Goal: Contribute content: Contribute content

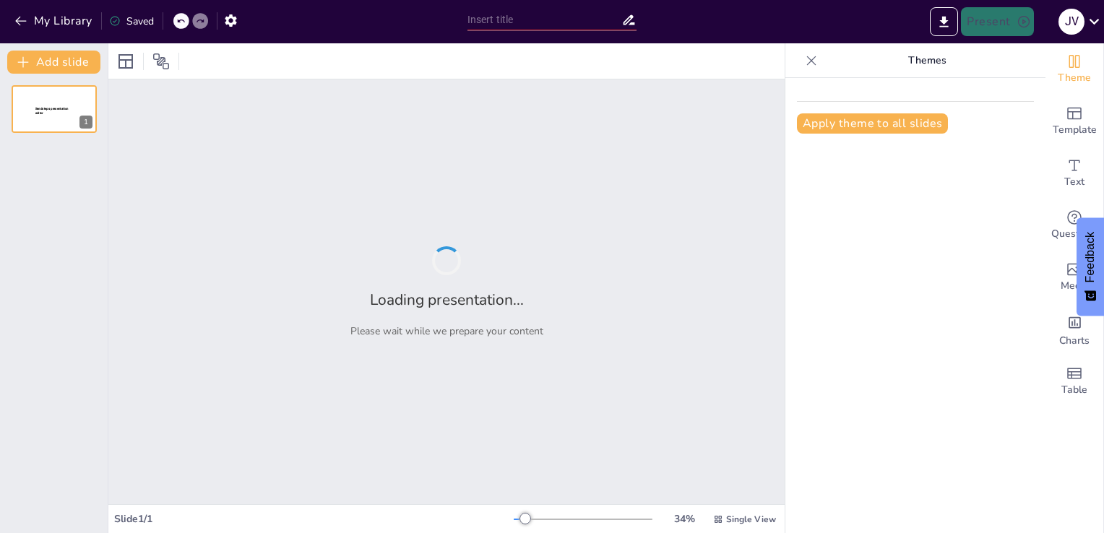
type input "Entendiendo la [MEDICAL_DATA], Paranoide, Catatónica, Indiferenciada y Residual"
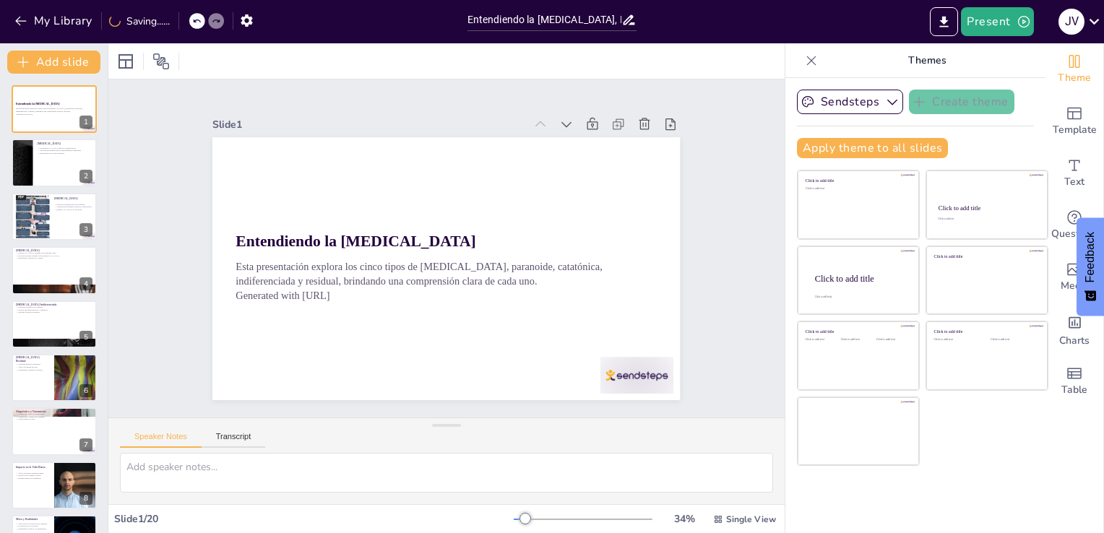
checkbox input "true"
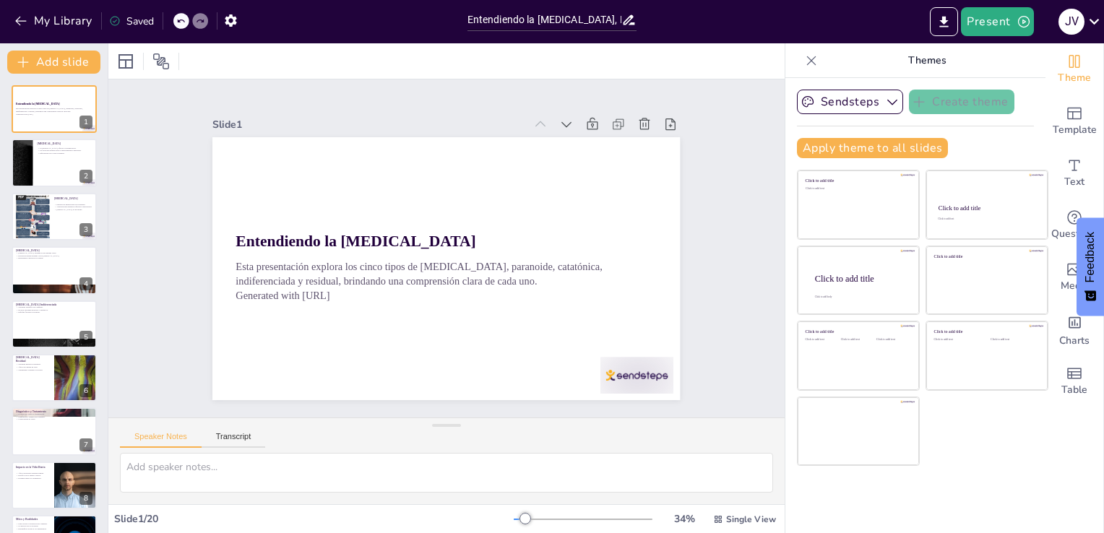
checkbox input "true"
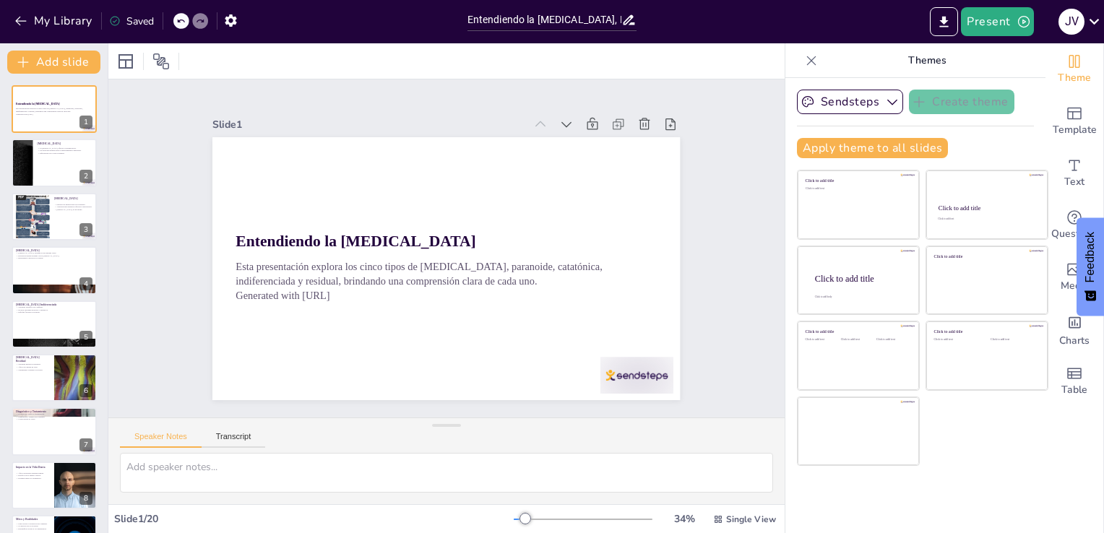
checkbox input "true"
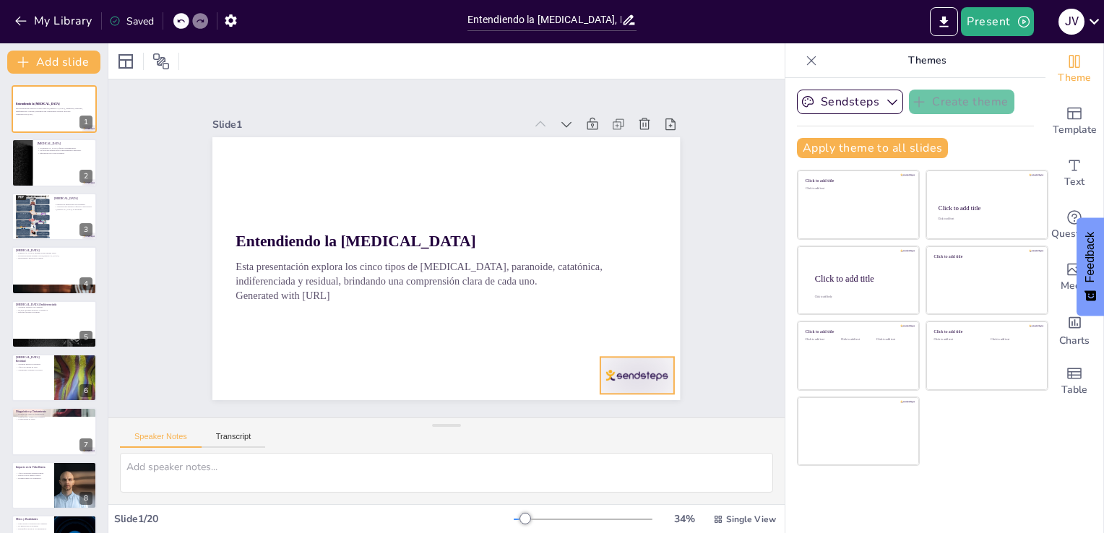
checkbox input "true"
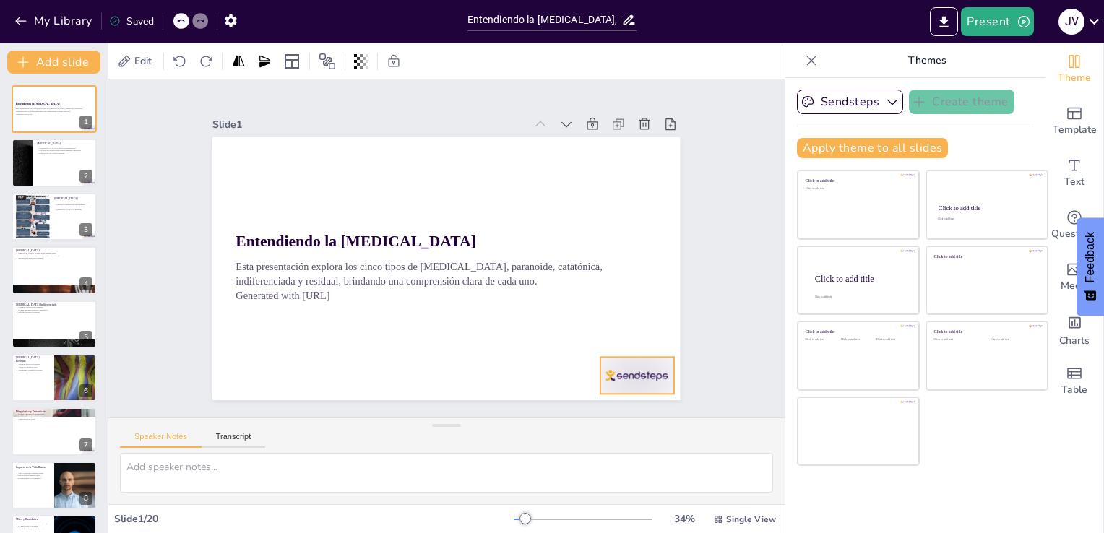
click at [607, 399] on div at bounding box center [588, 427] width 81 height 57
checkbox input "true"
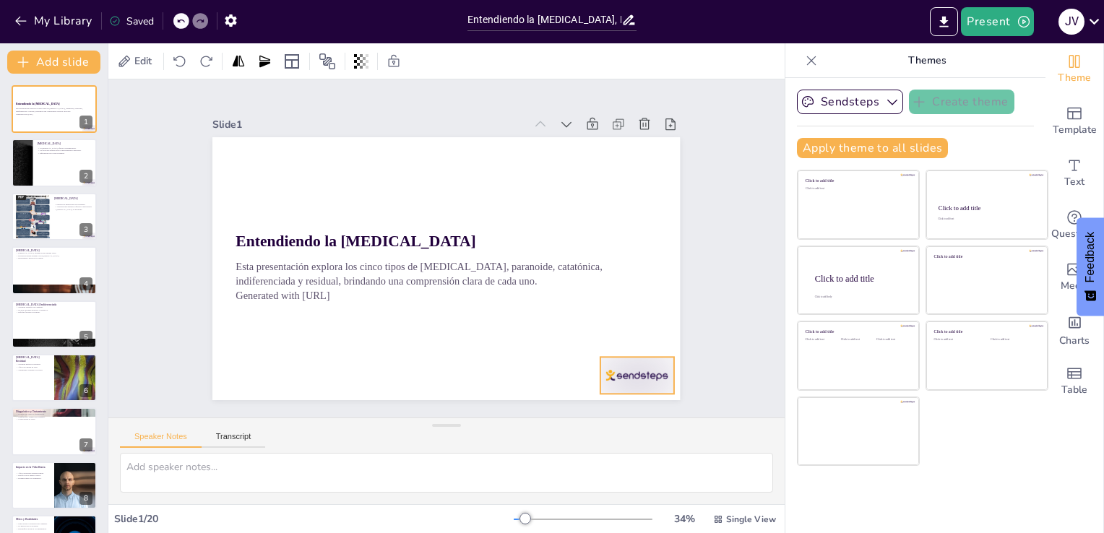
checkbox input "true"
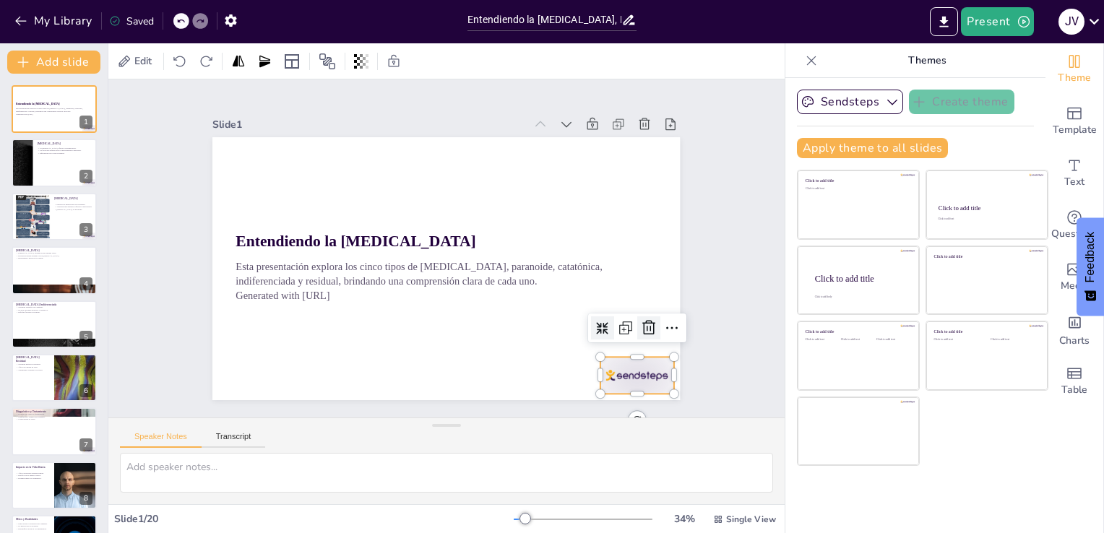
checkbox input "true"
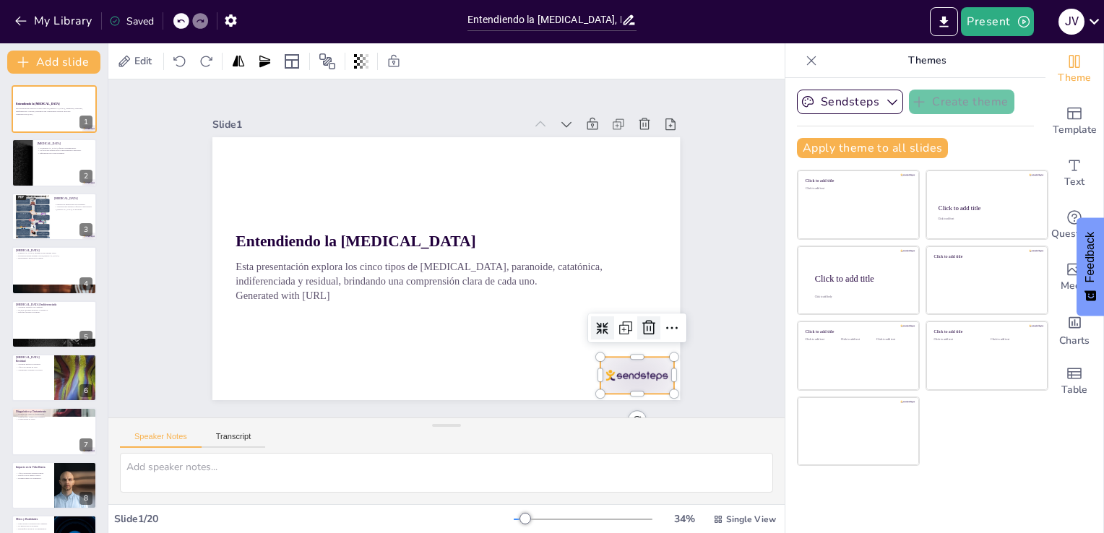
checkbox input "true"
click at [253, 178] on icon at bounding box center [243, 168] width 17 height 17
checkbox input "true"
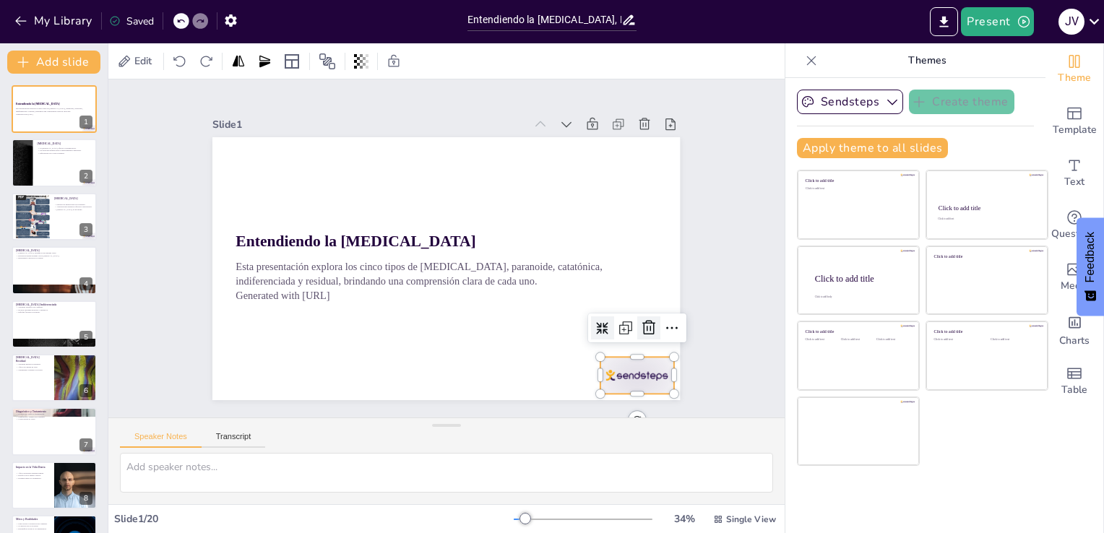
checkbox input "true"
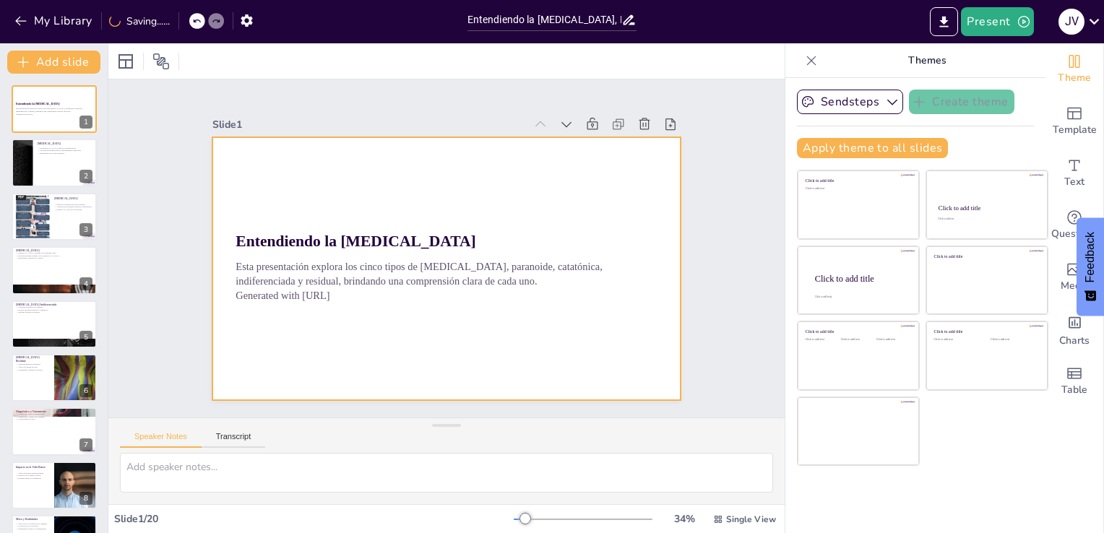
checkbox input "true"
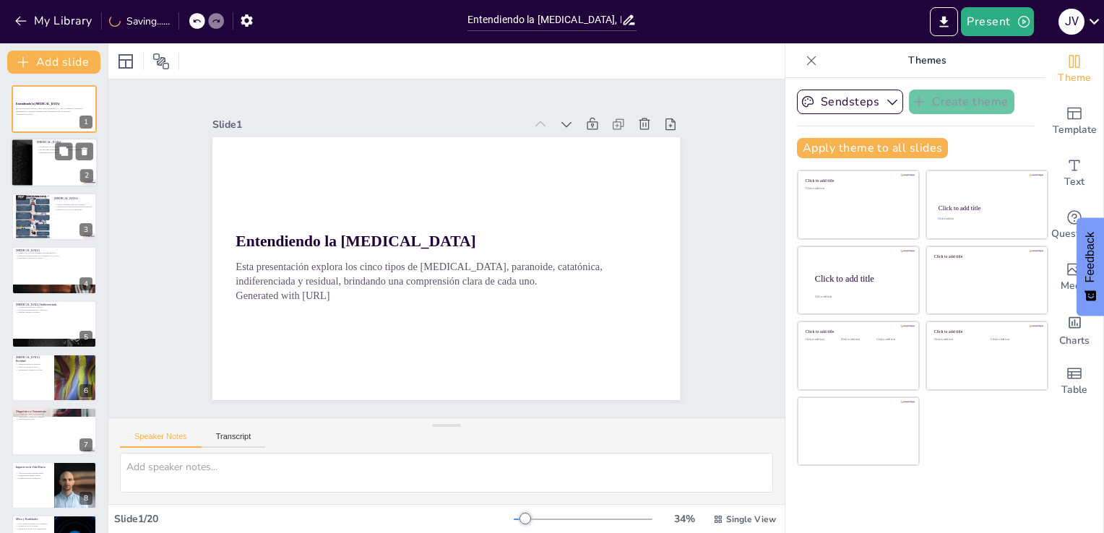
checkbox input "true"
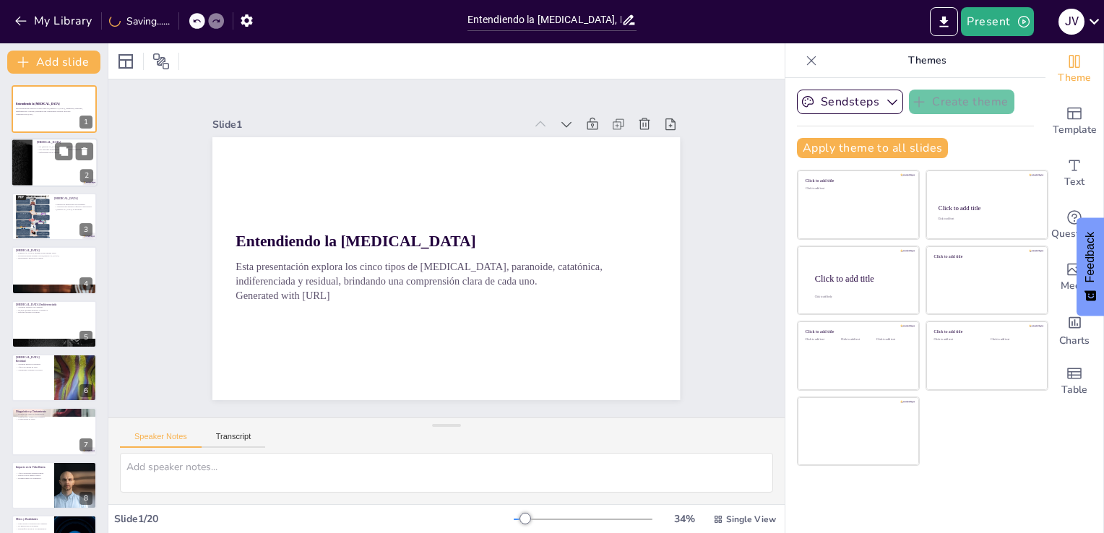
checkbox input "true"
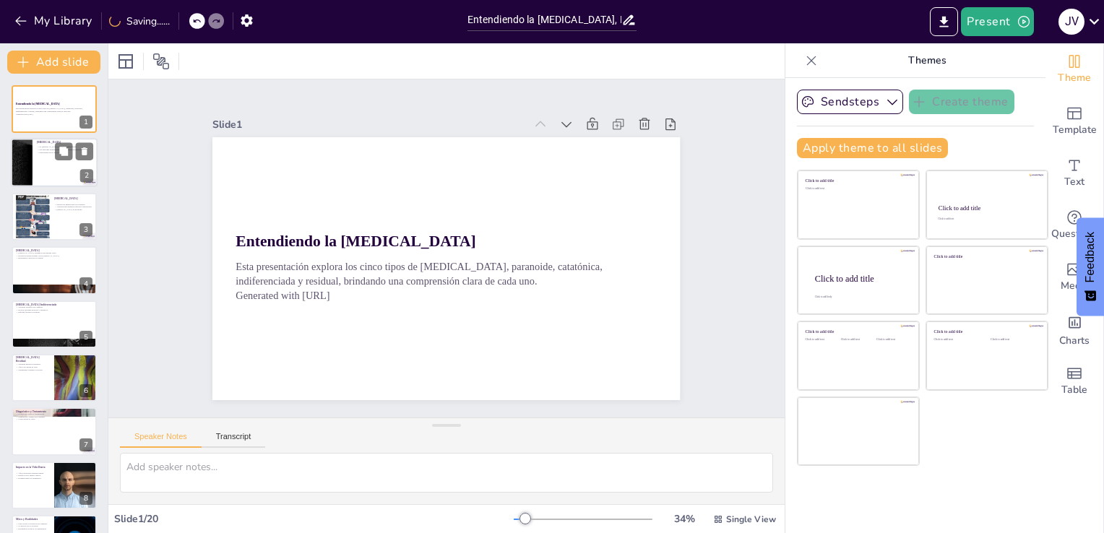
checkbox input "true"
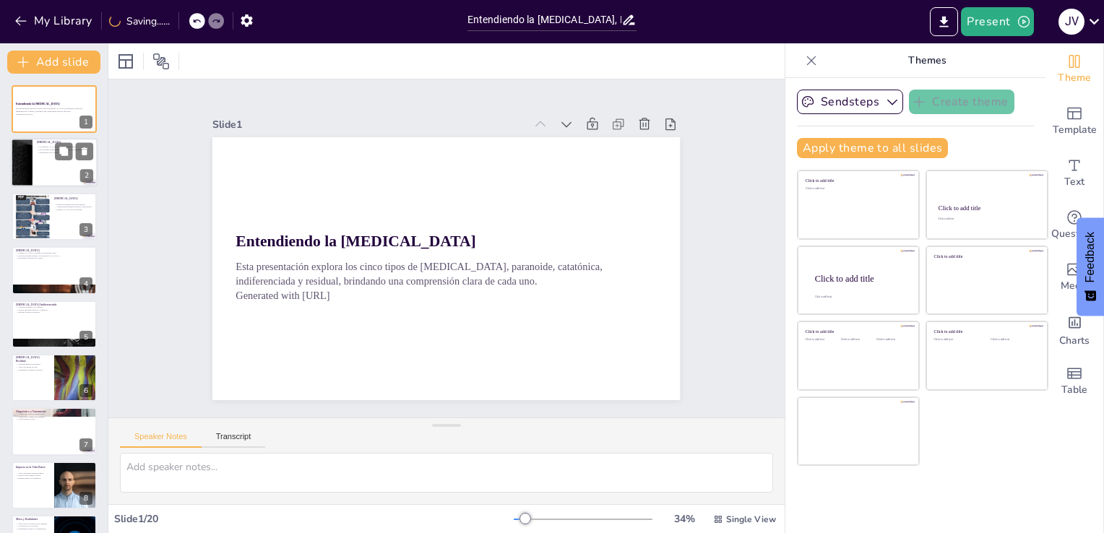
click at [72, 184] on div at bounding box center [54, 163] width 87 height 49
type textarea "La dificultad para comunicarse es un aspecto clave de la [MEDICAL_DATA], lo que…"
checkbox input "true"
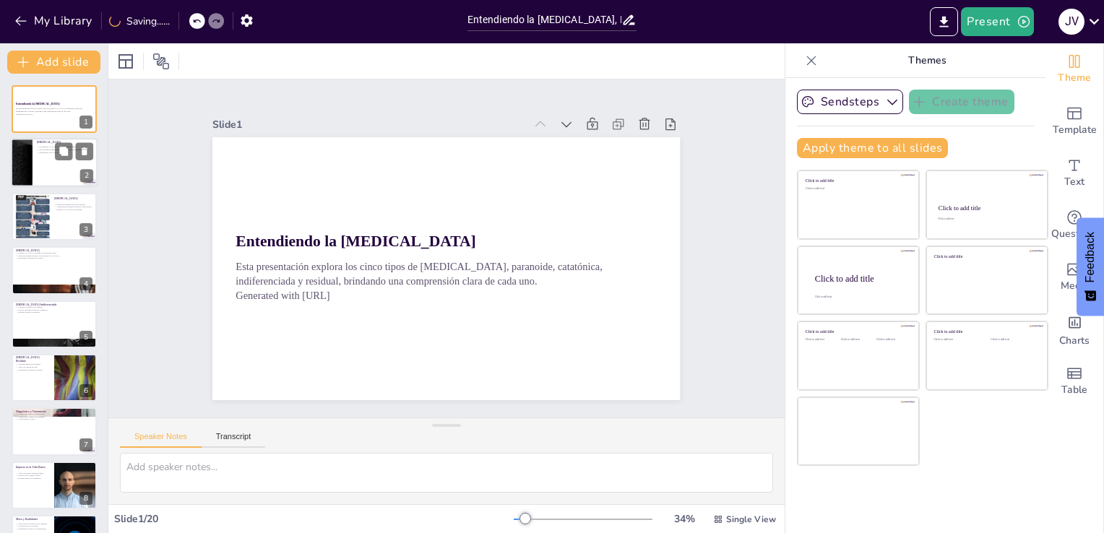
checkbox input "true"
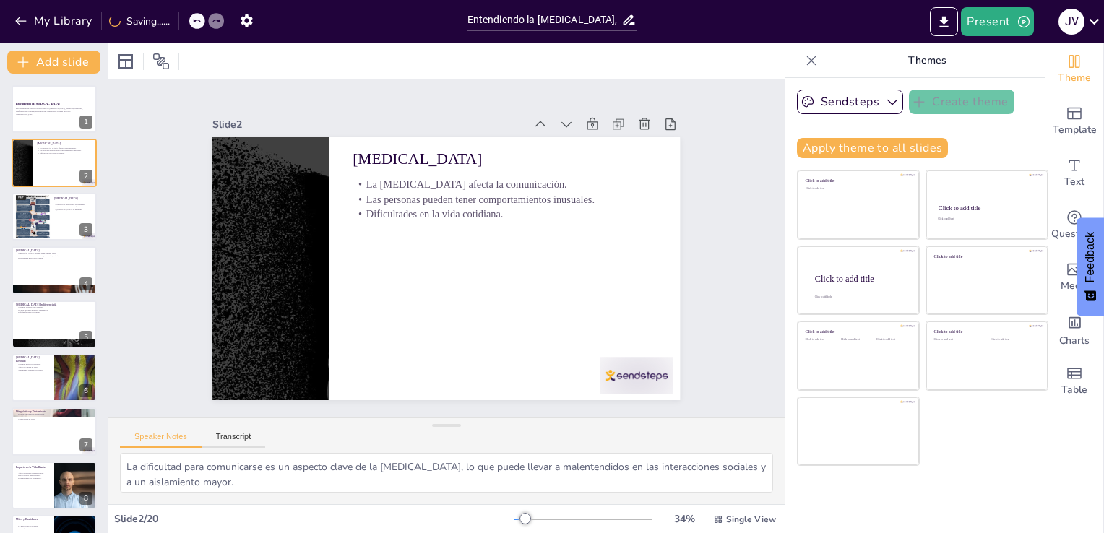
checkbox input "true"
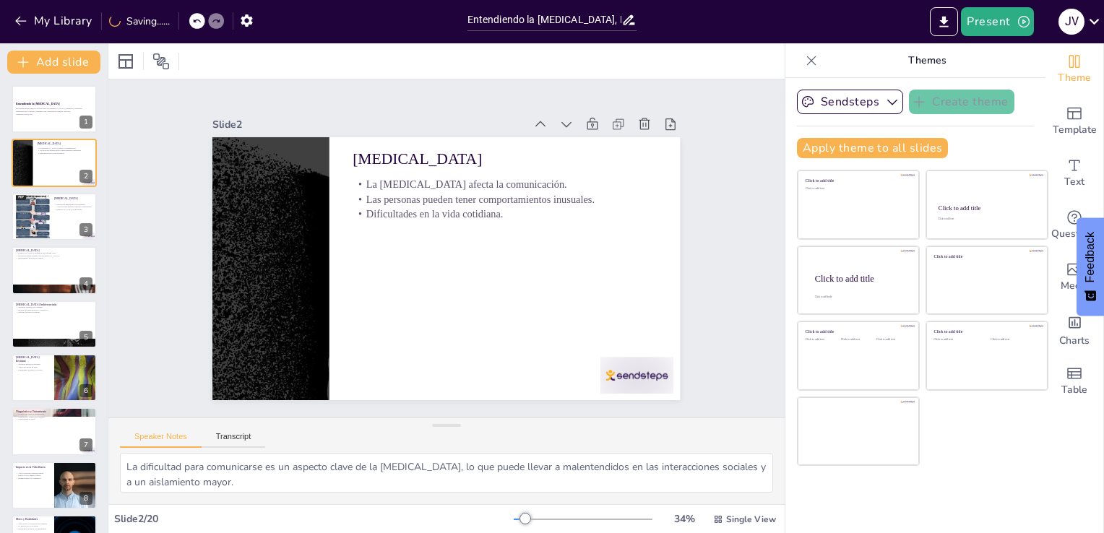
checkbox input "true"
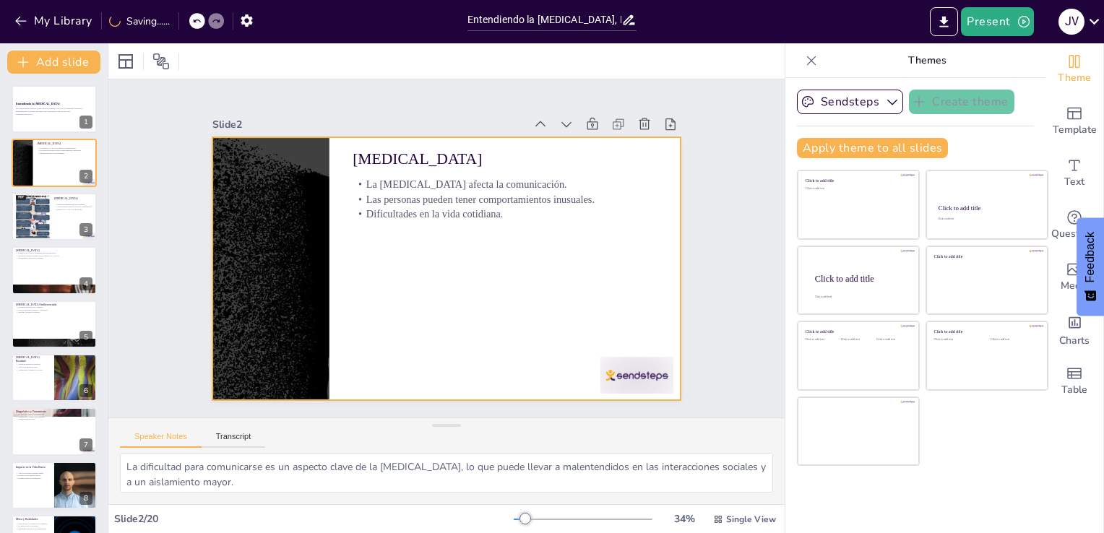
checkbox input "true"
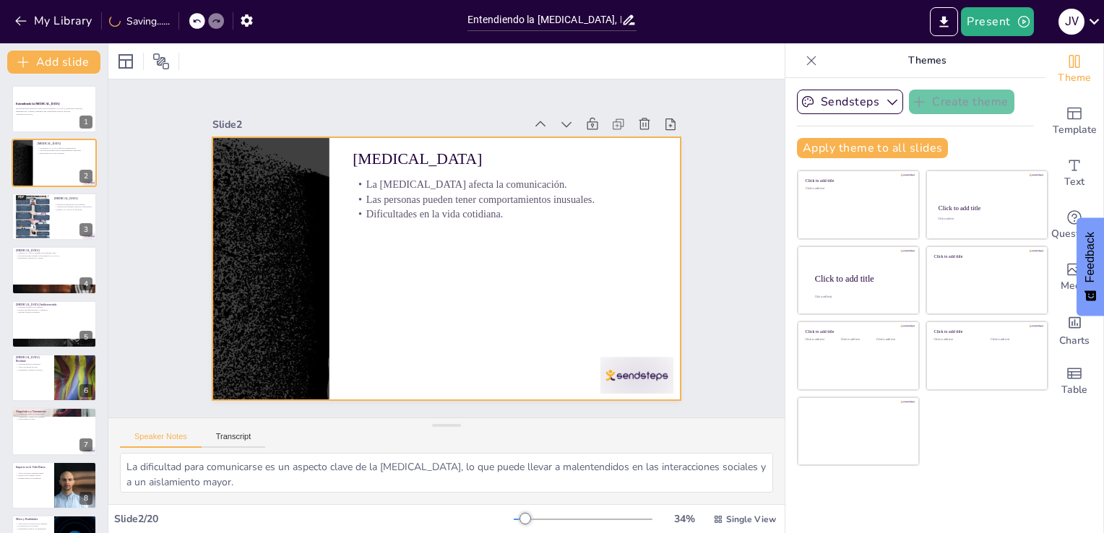
checkbox input "true"
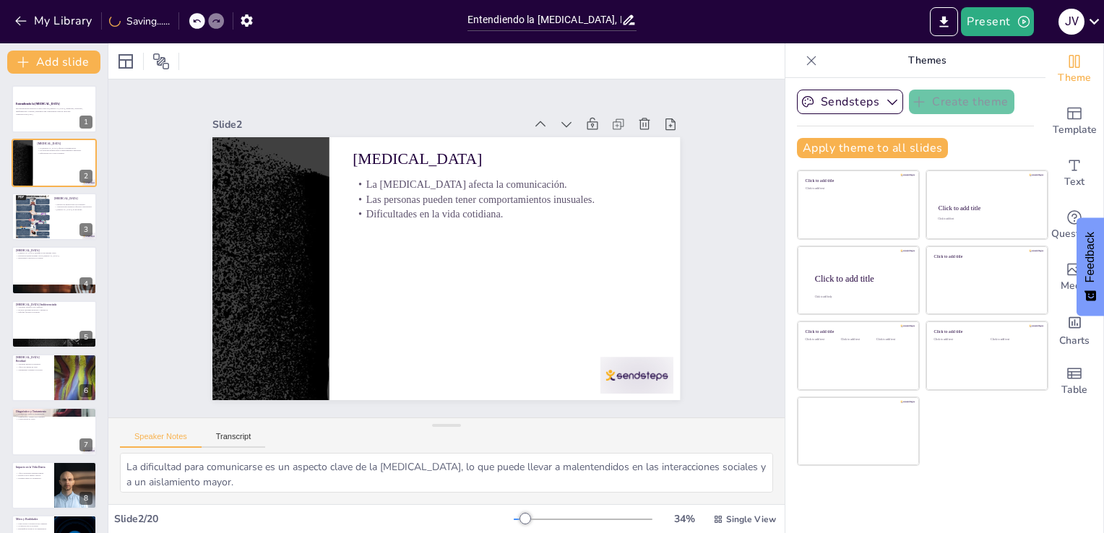
checkbox input "true"
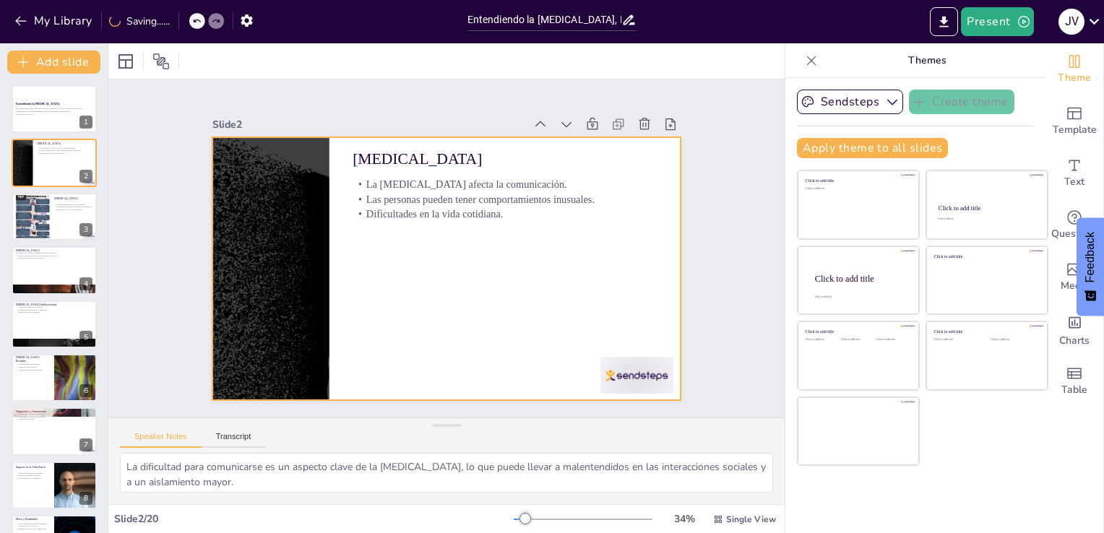
checkbox input "true"
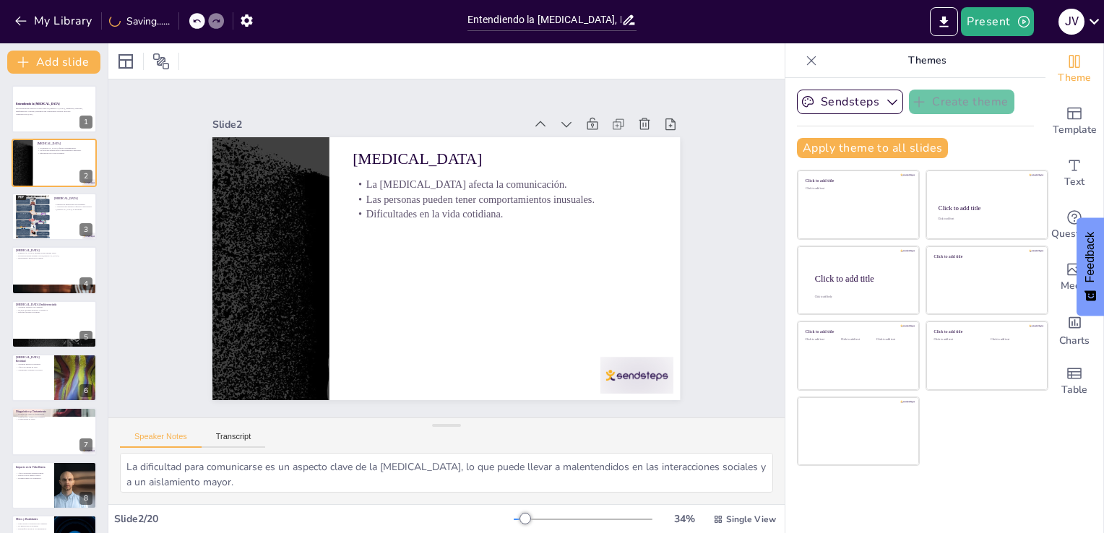
scroll to position [64, 0]
checkbox input "true"
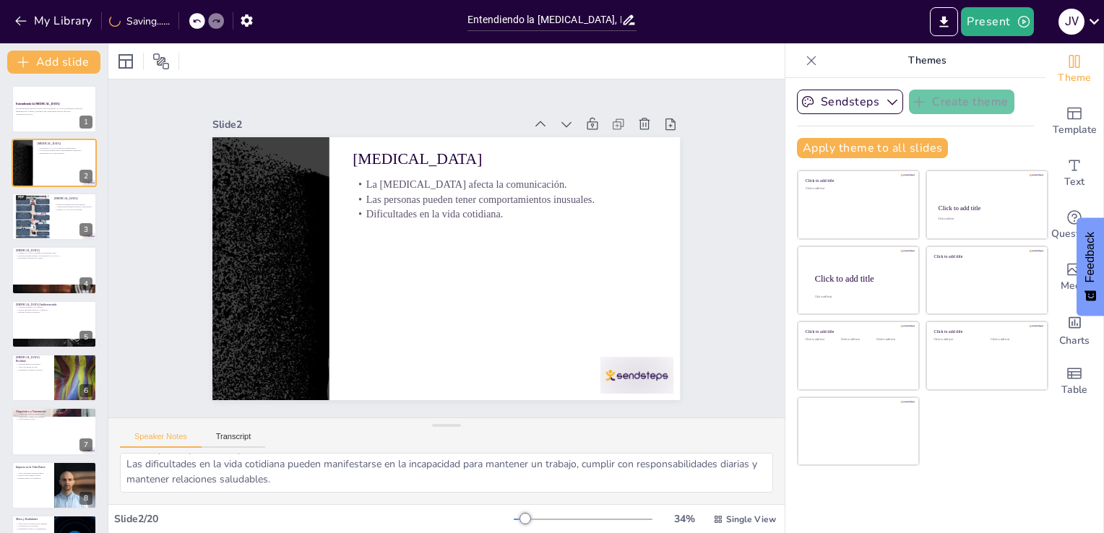
checkbox input "true"
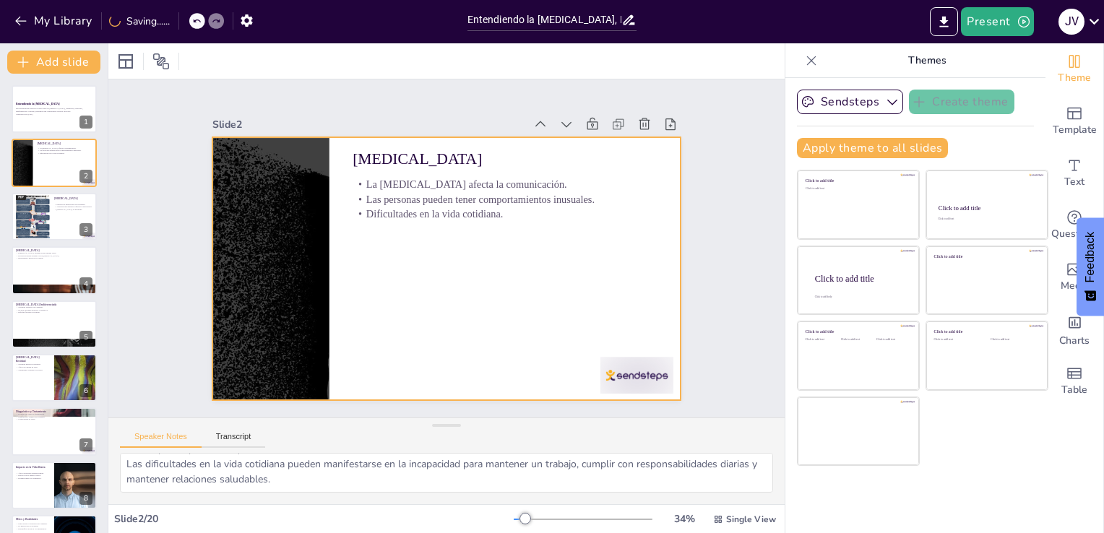
checkbox input "true"
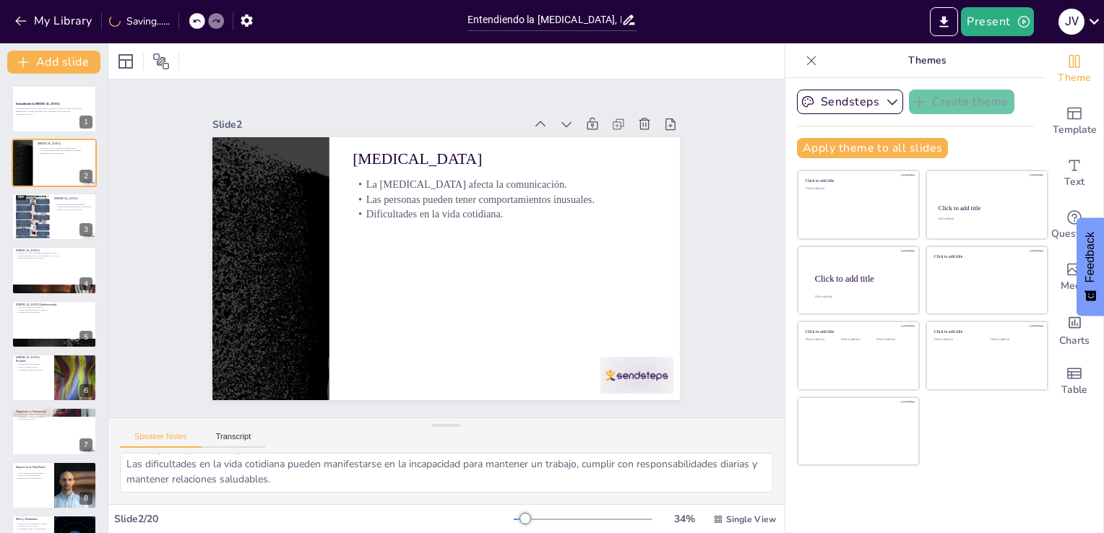
checkbox input "true"
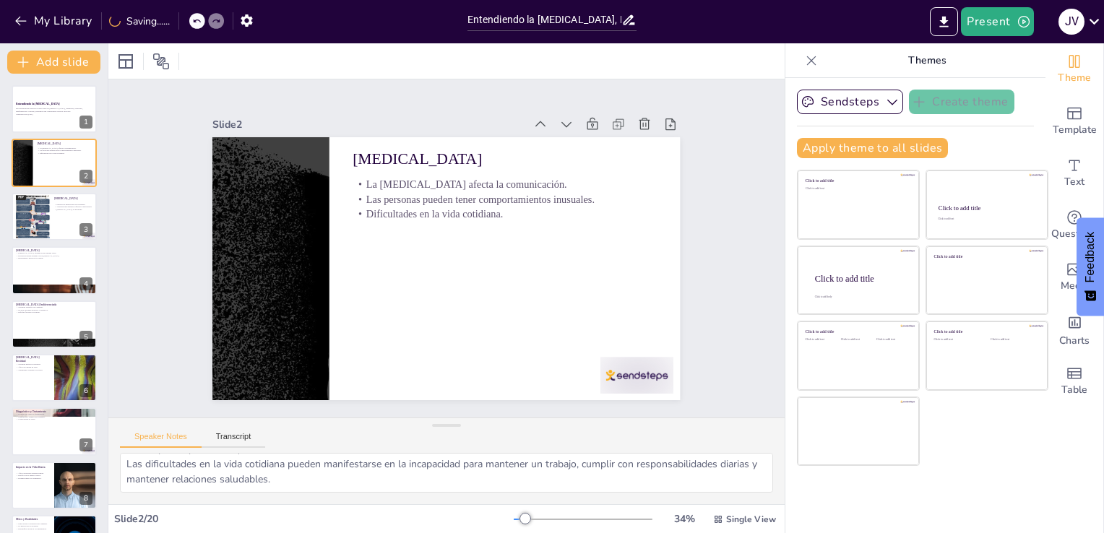
checkbox input "true"
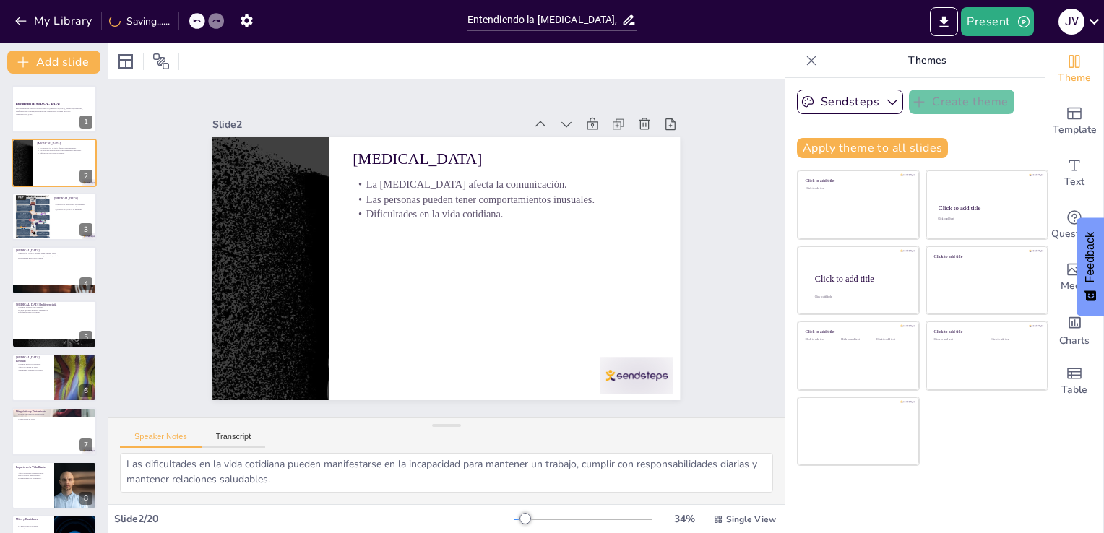
checkbox input "true"
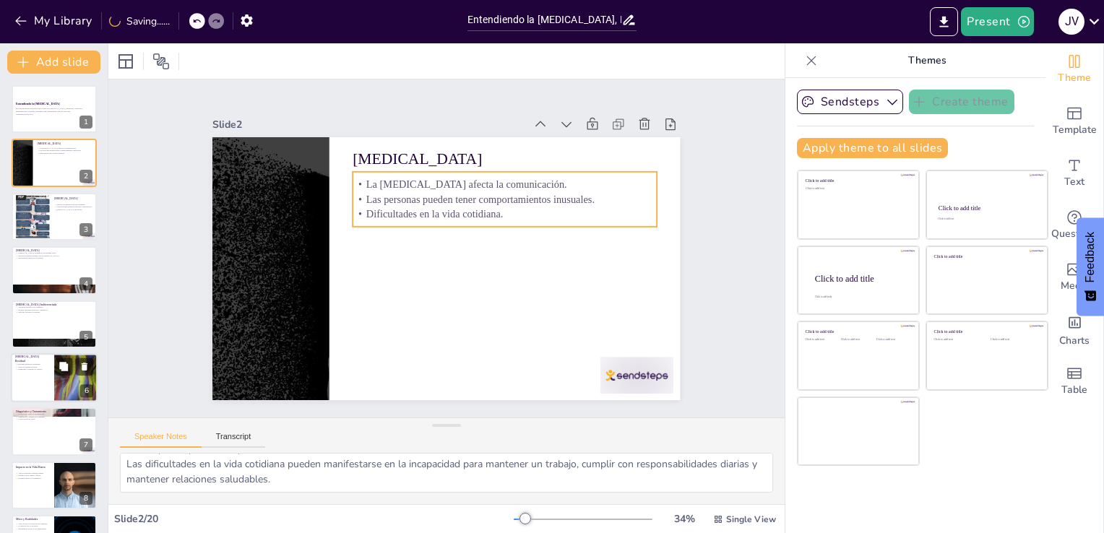
checkbox input "true"
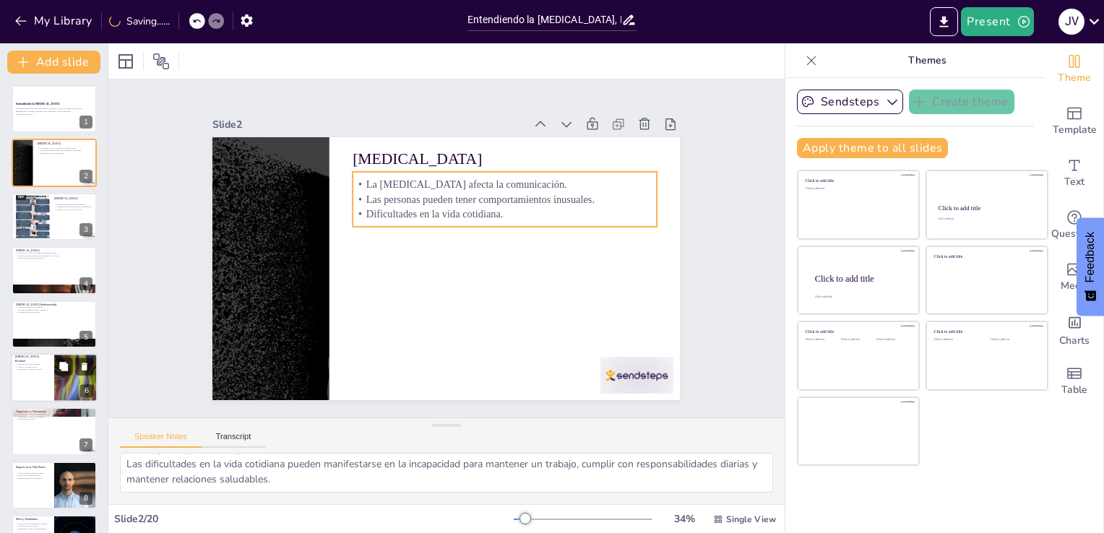
checkbox input "true"
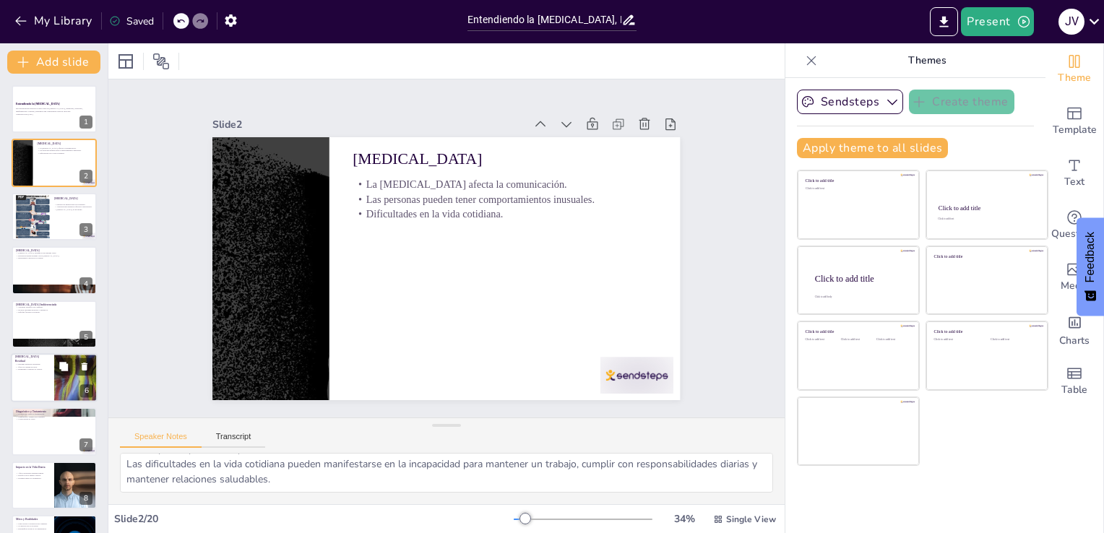
checkbox input "true"
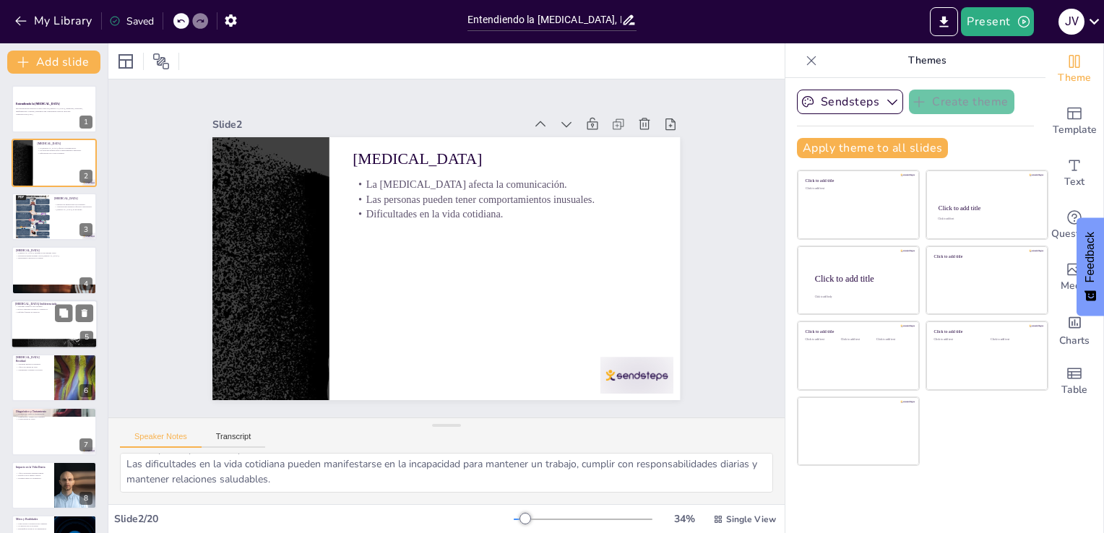
checkbox input "true"
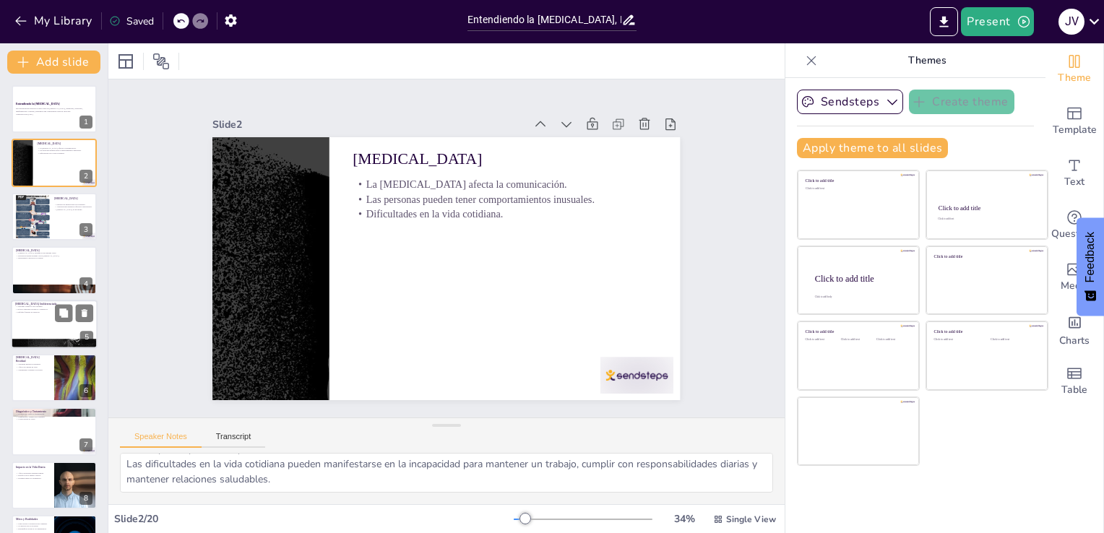
checkbox input "true"
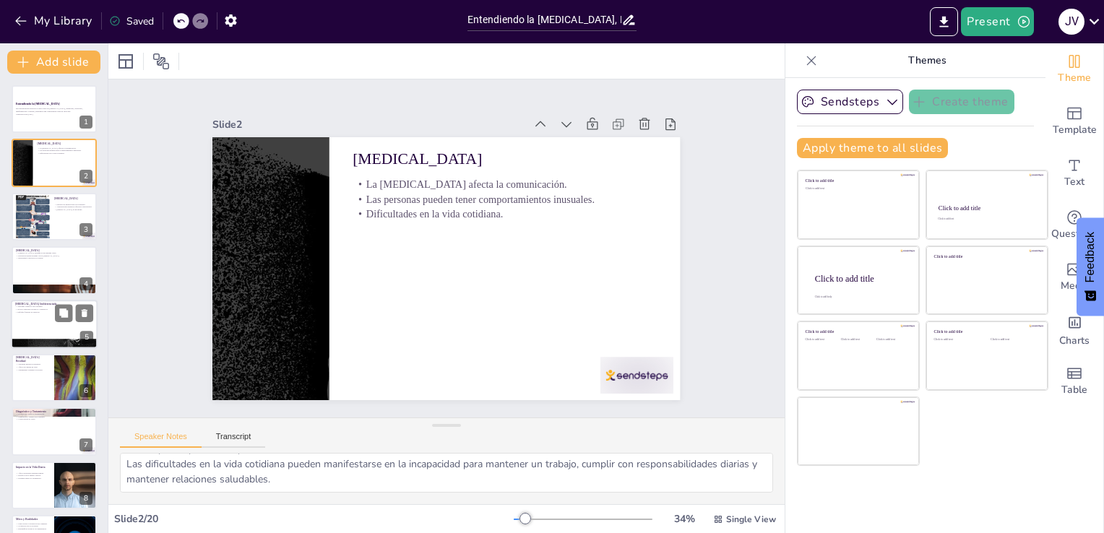
checkbox input "true"
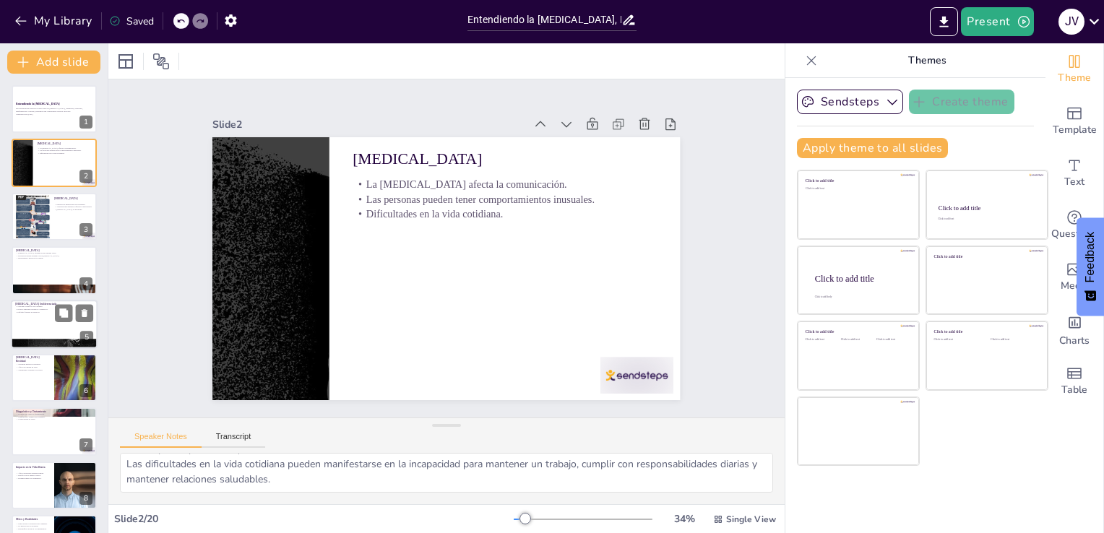
checkbox input "true"
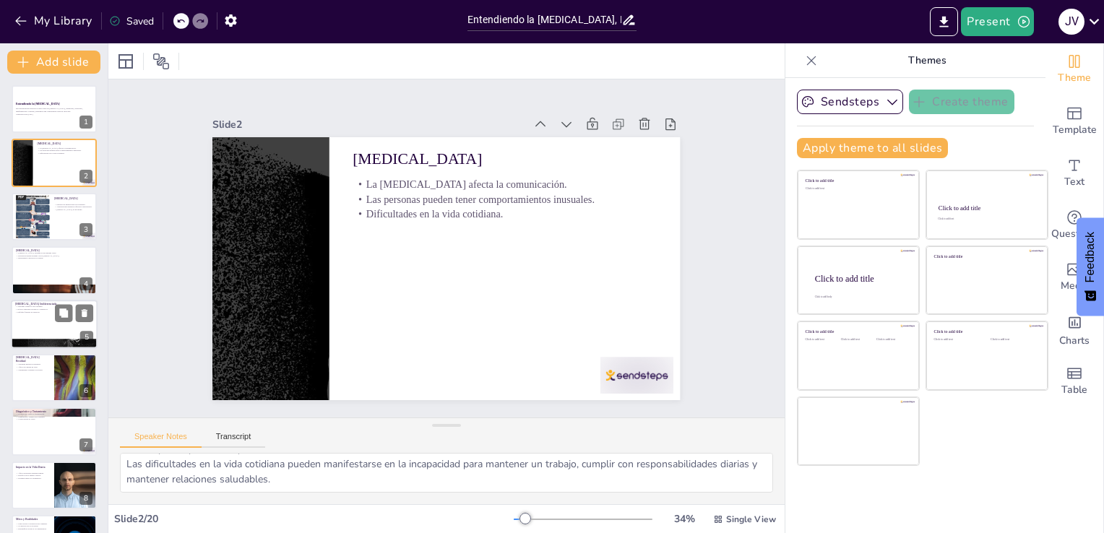
click at [14, 300] on div "[MEDICAL_DATA] Indiferenciada Síntomas variados son comunes. Incluye síntomas p…" at bounding box center [54, 324] width 87 height 49
type textarea "La variedad de síntomas puede hacer que el tratamiento sea un desafío, ya que p…"
checkbox input "true"
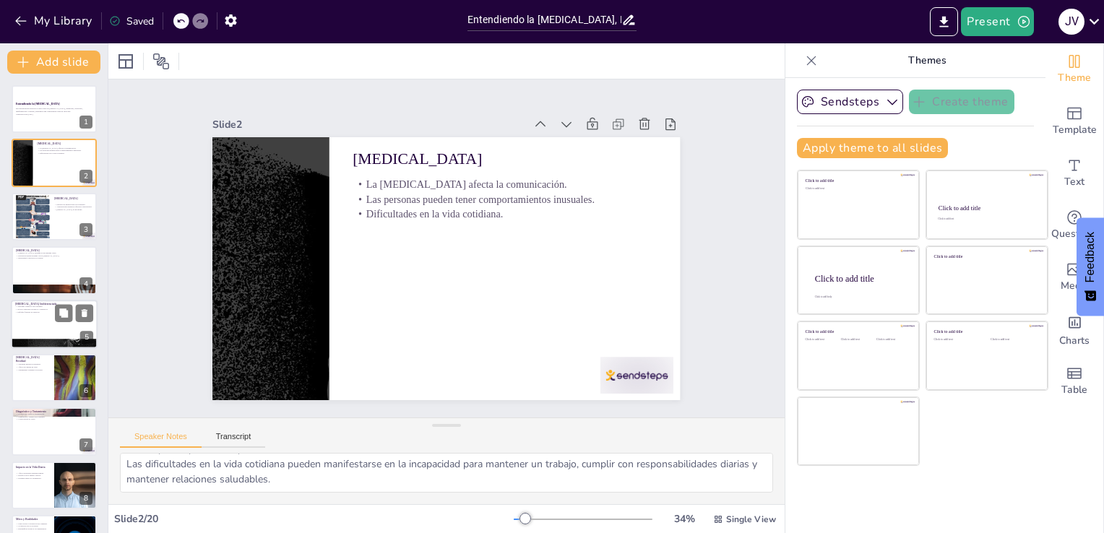
checkbox input "true"
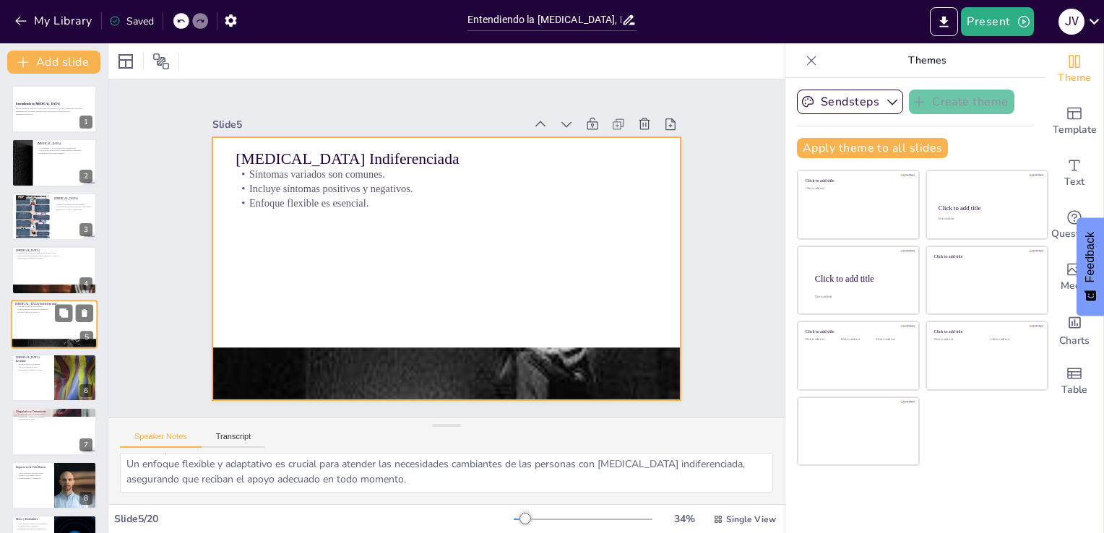
scroll to position [20, 0]
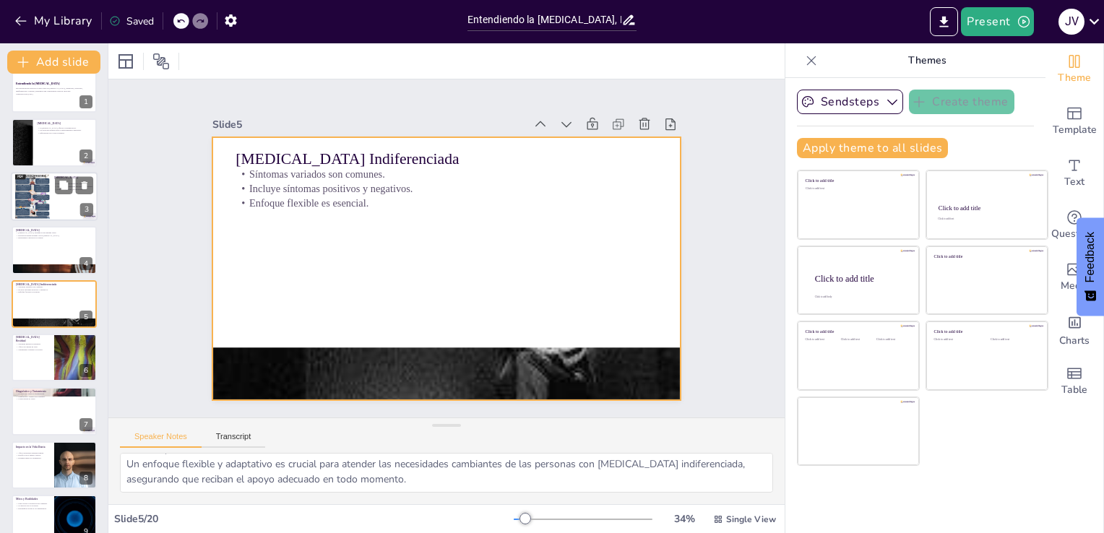
checkbox input "true"
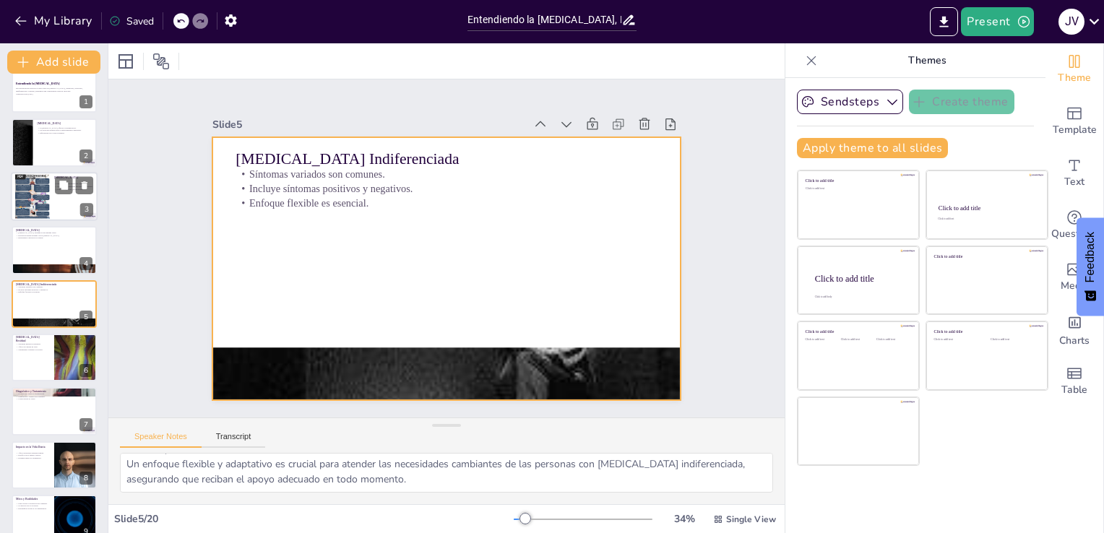
checkbox input "true"
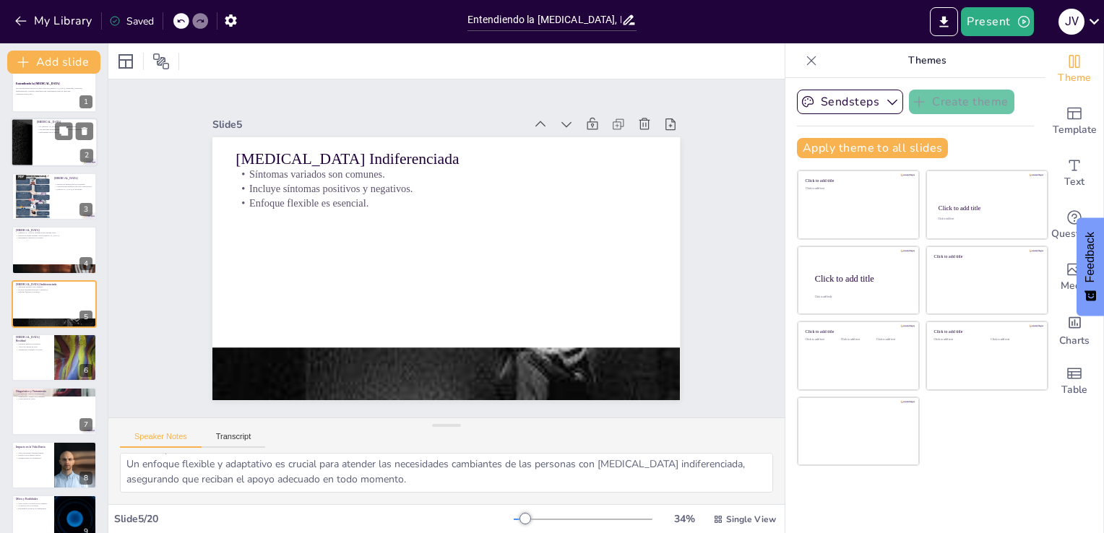
checkbox input "true"
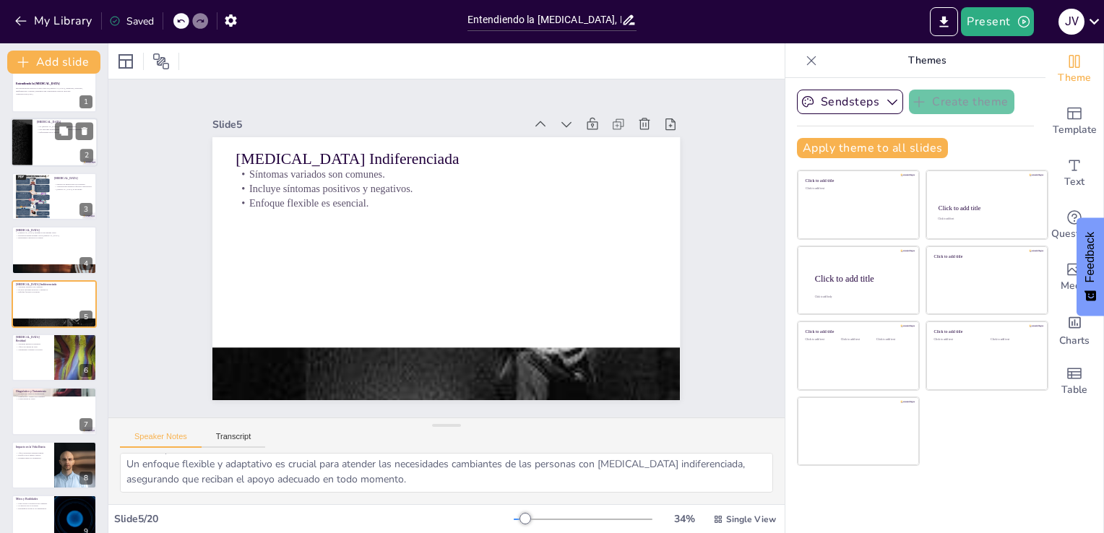
checkbox input "true"
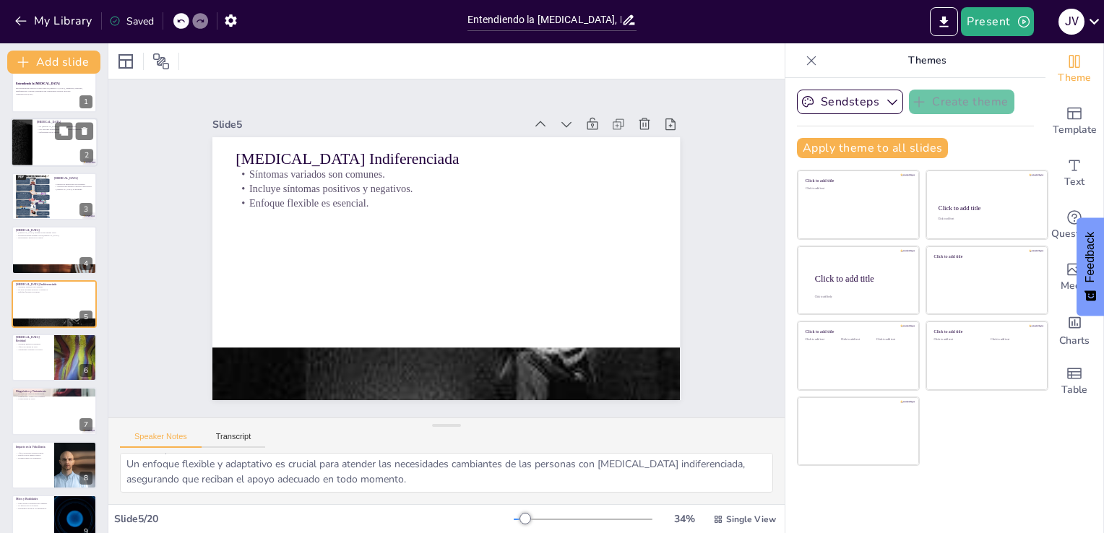
checkbox input "true"
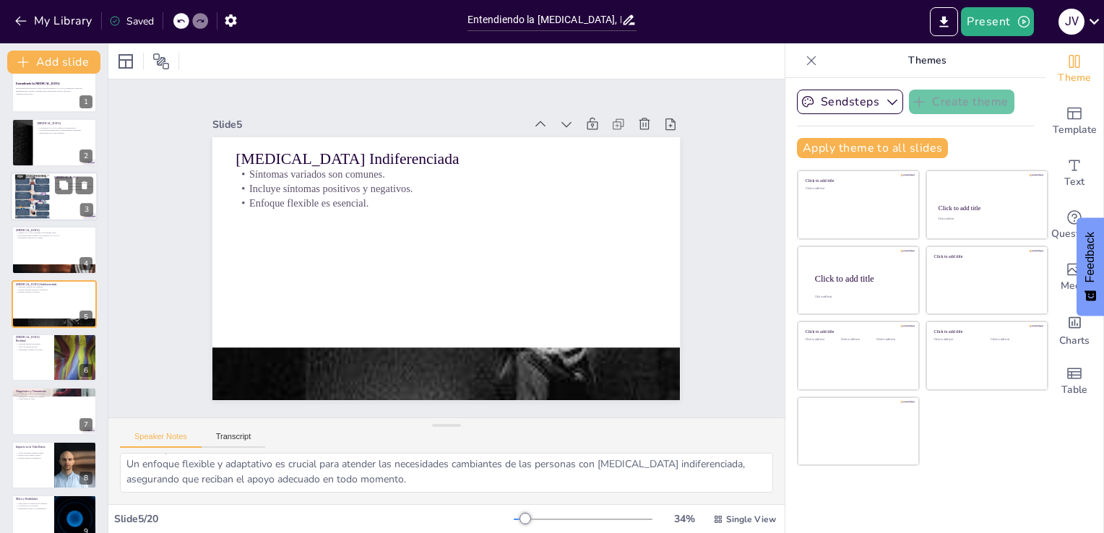
checkbox input "true"
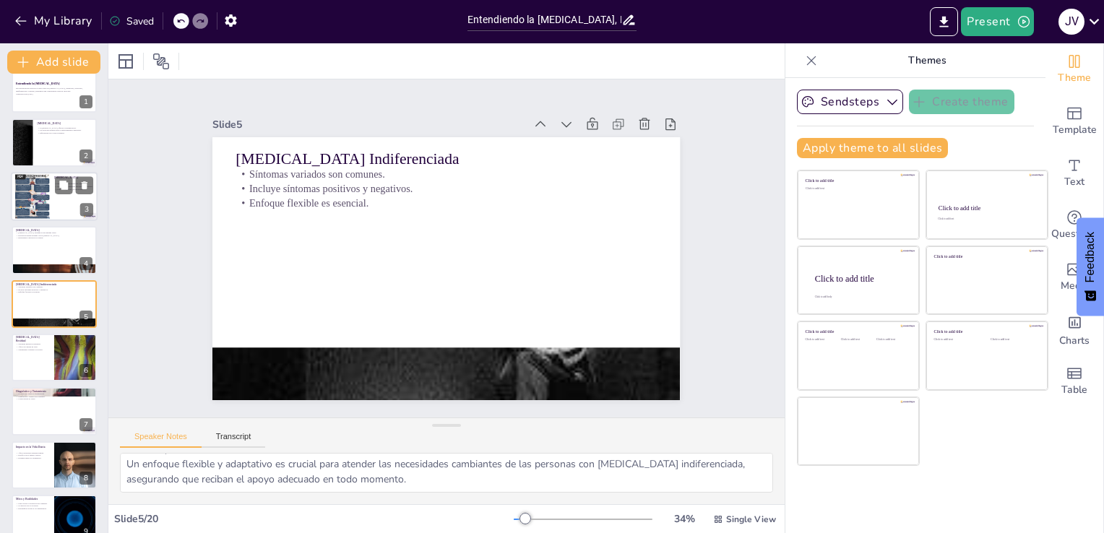
checkbox input "true"
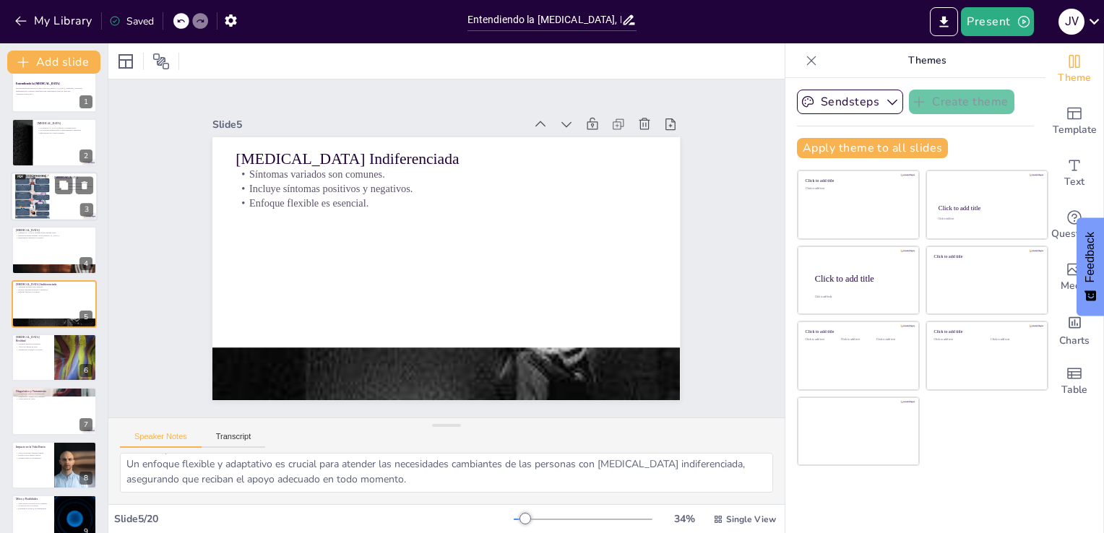
click at [48, 197] on div at bounding box center [32, 196] width 35 height 46
type textarea "Los delirios de persecución son una característica distintiva de la [MEDICAL_DA…"
checkbox input "true"
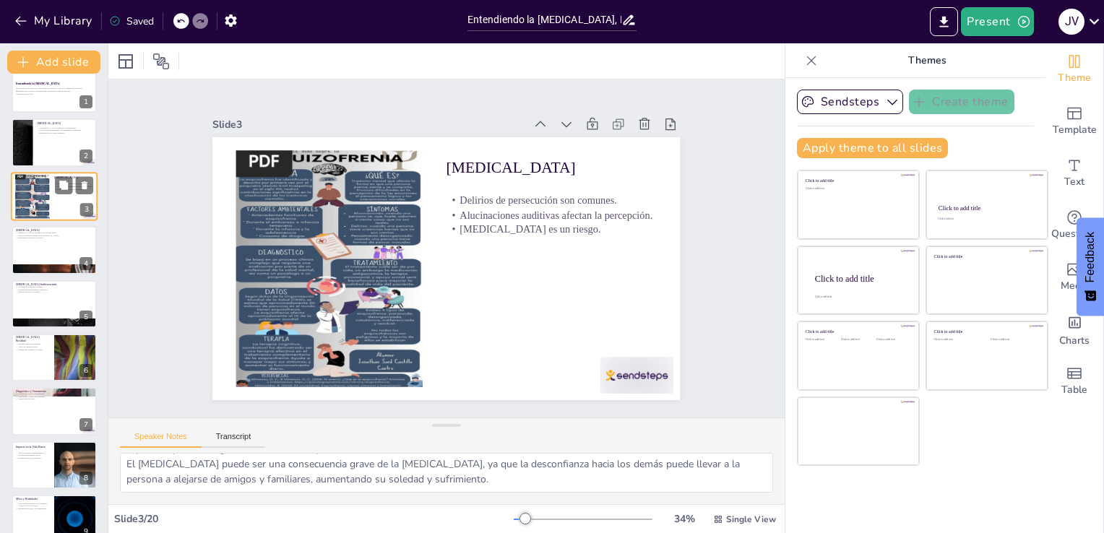
scroll to position [0, 0]
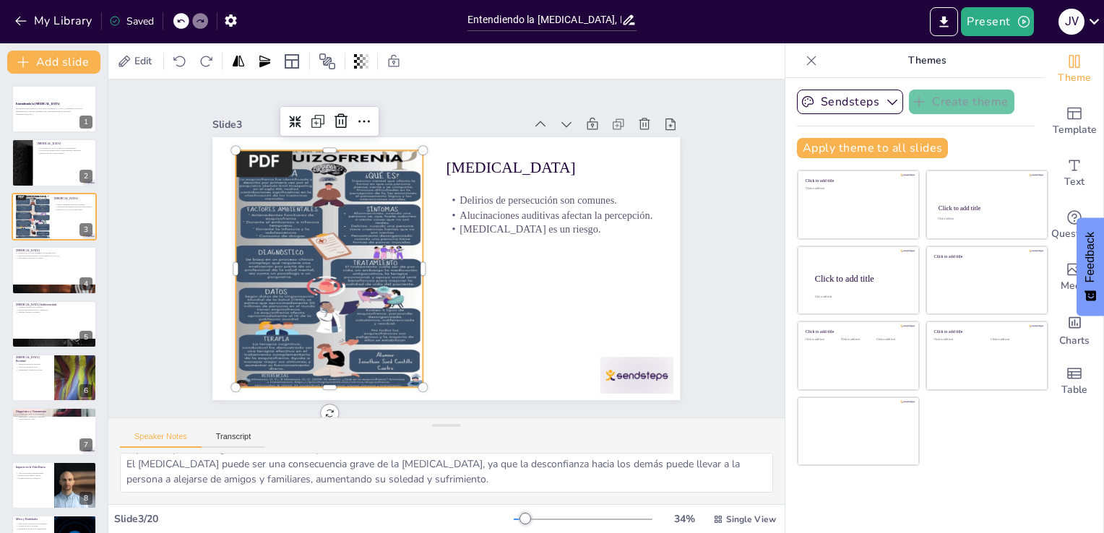
click at [350, 290] on div at bounding box center [328, 256] width 212 height 267
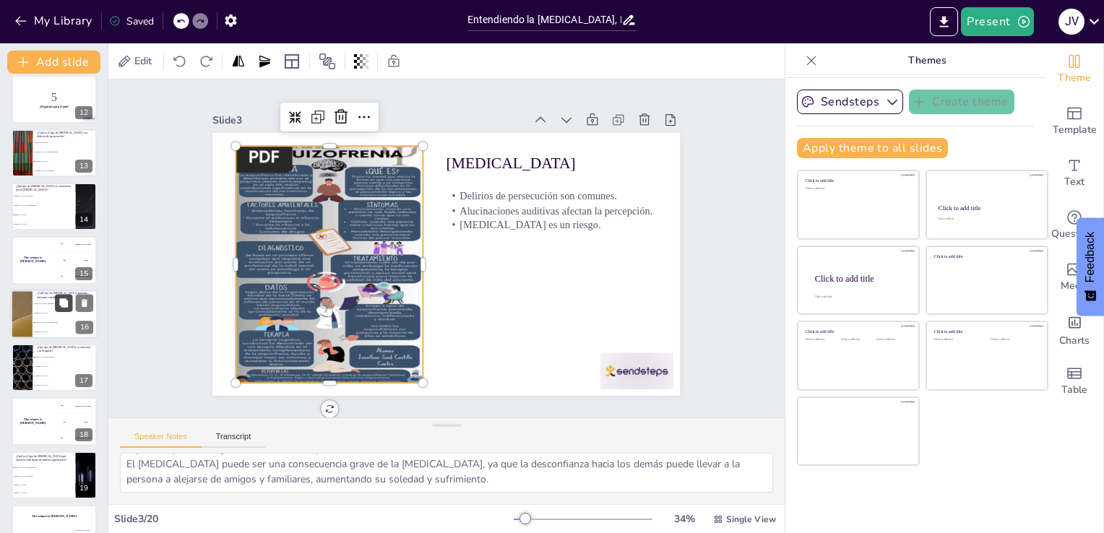
click at [55, 303] on div at bounding box center [74, 302] width 38 height 17
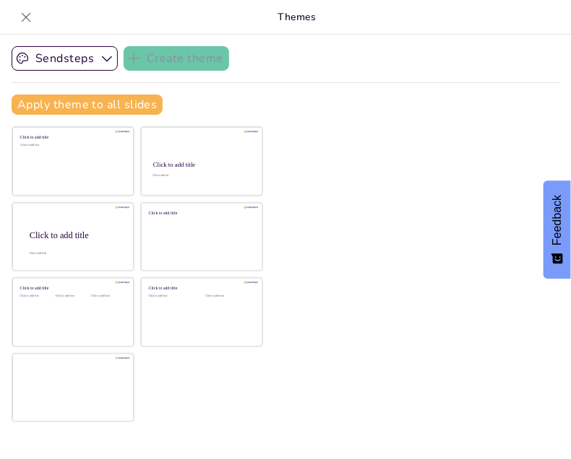
scroll to position [0, 0]
